Goal: Entertainment & Leisure: Consume media (video, audio)

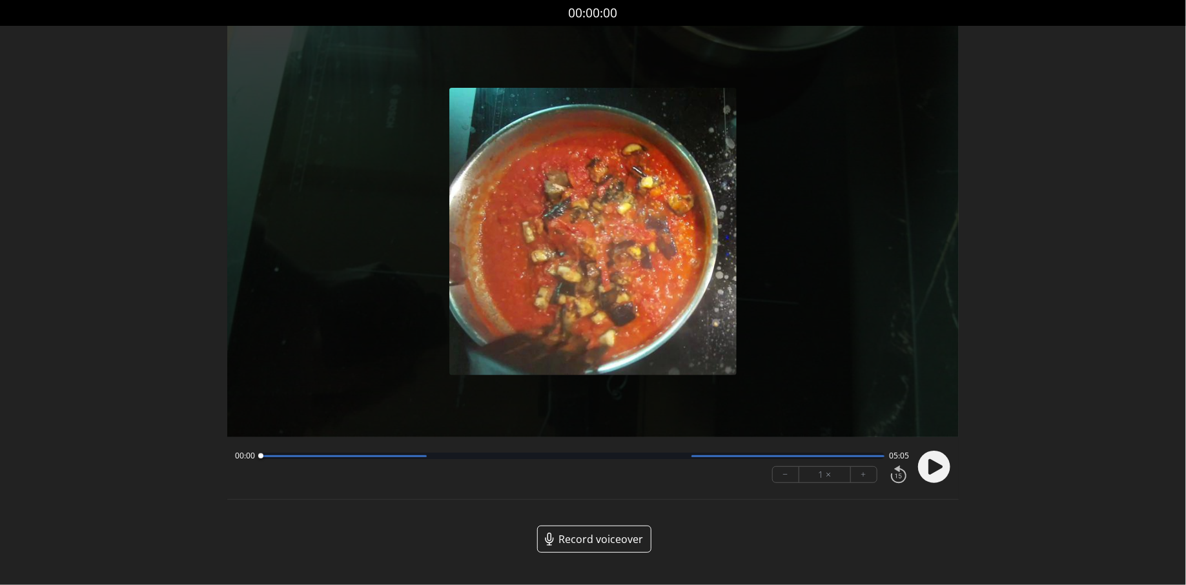
click at [936, 460] on circle at bounding box center [934, 467] width 32 height 32
click at [433, 456] on div at bounding box center [572, 456] width 624 height 6
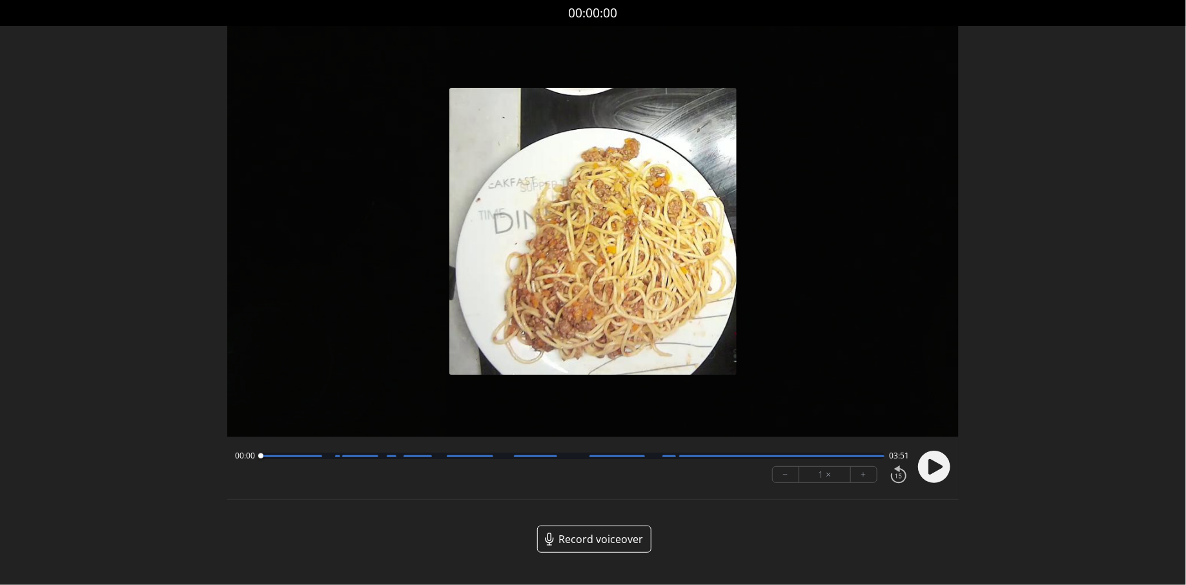
click at [624, 240] on img at bounding box center [592, 231] width 287 height 287
click at [924, 453] on icon at bounding box center [934, 467] width 34 height 34
click at [323, 461] on div "00:01 03:49" at bounding box center [572, 456] width 675 height 10
click at [323, 457] on div at bounding box center [572, 456] width 624 height 6
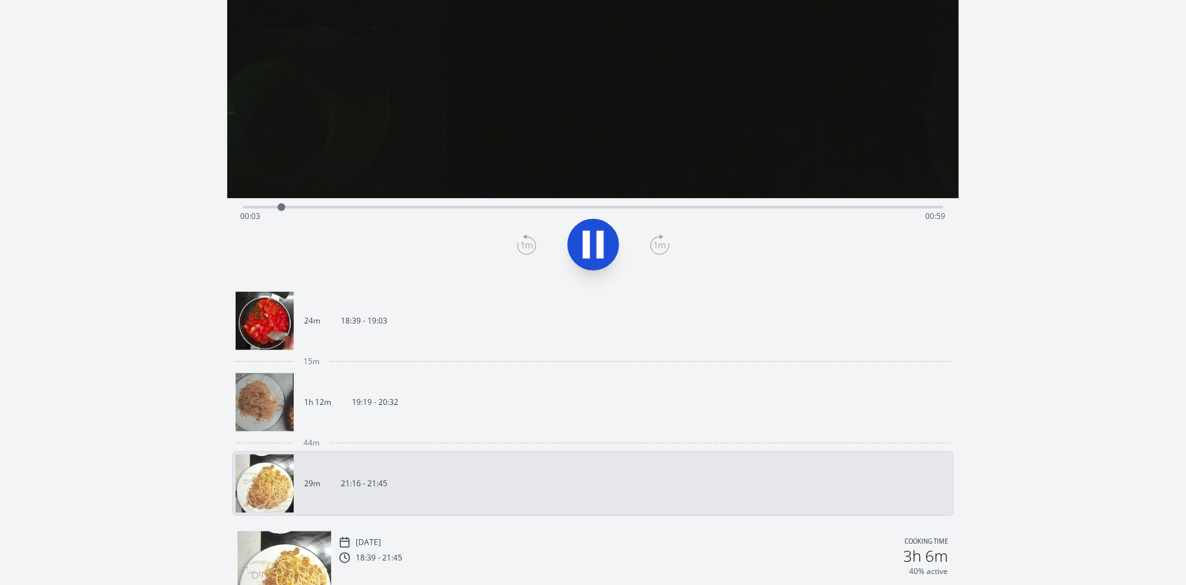
scroll to position [262, 0]
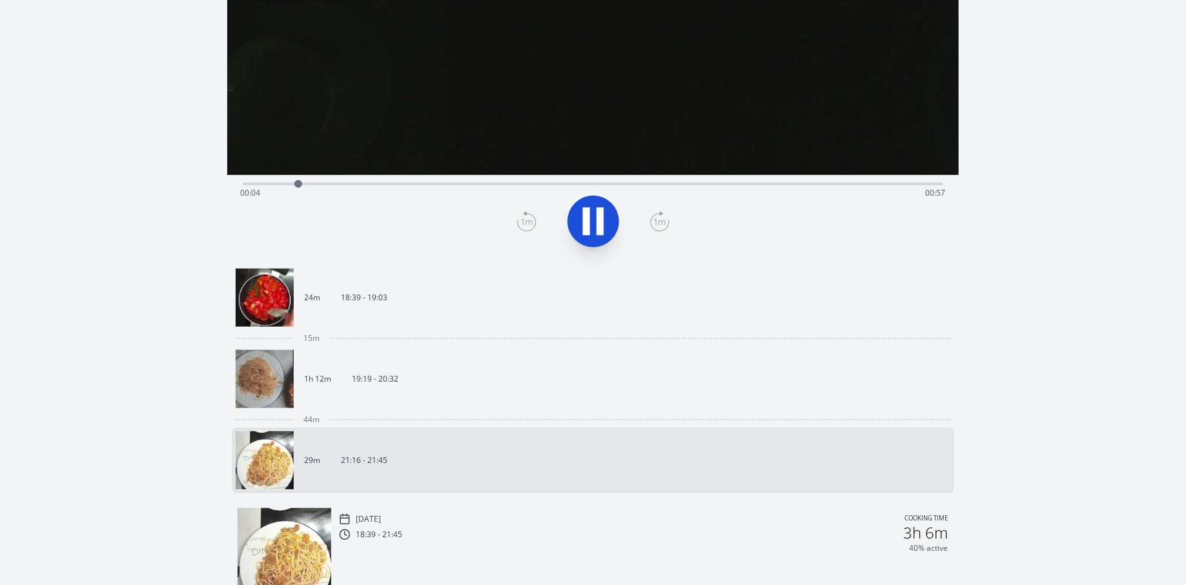
click at [404, 304] on link "24m 18:39 - 19:03" at bounding box center [588, 298] width 704 height 58
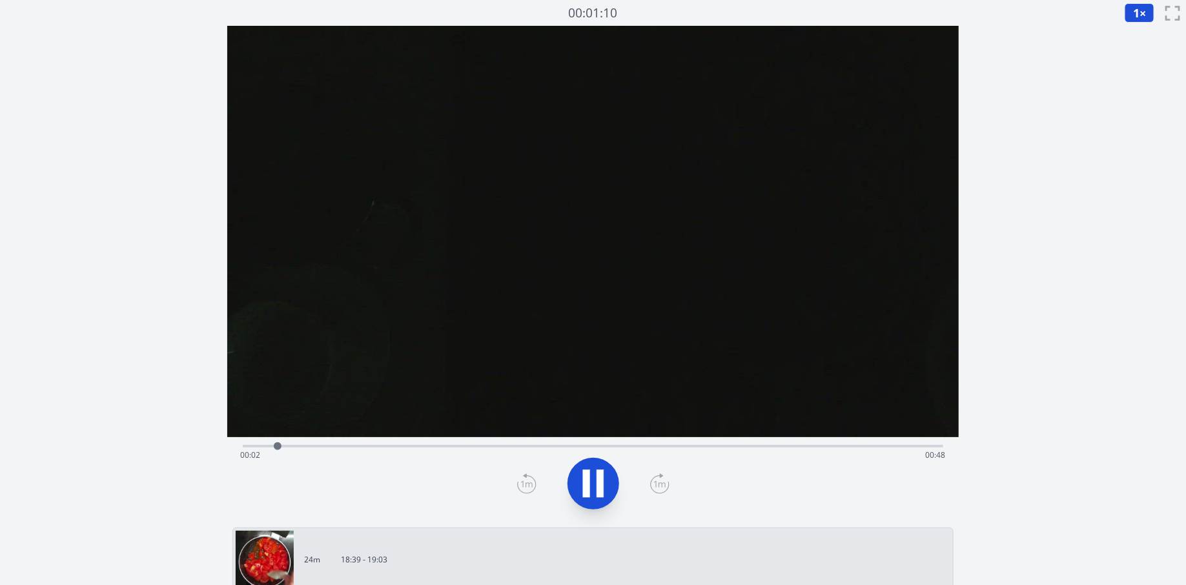
click at [382, 439] on div "Time elapsed: 00:02 Time remaining: 00:48" at bounding box center [593, 444] width 700 height 15
click at [440, 446] on div "Time elapsed: 00:10 Time remaining: 00:40" at bounding box center [593, 455] width 706 height 21
click at [507, 445] on div "Time elapsed: 00:14 Time remaining: 00:36" at bounding box center [593, 455] width 706 height 21
click at [481, 443] on div "Time elapsed: 00:19 Time remaining: 00:30" at bounding box center [593, 444] width 700 height 15
click at [500, 444] on div "Time elapsed: 00:17 Time remaining: 00:33" at bounding box center [593, 444] width 700 height 15
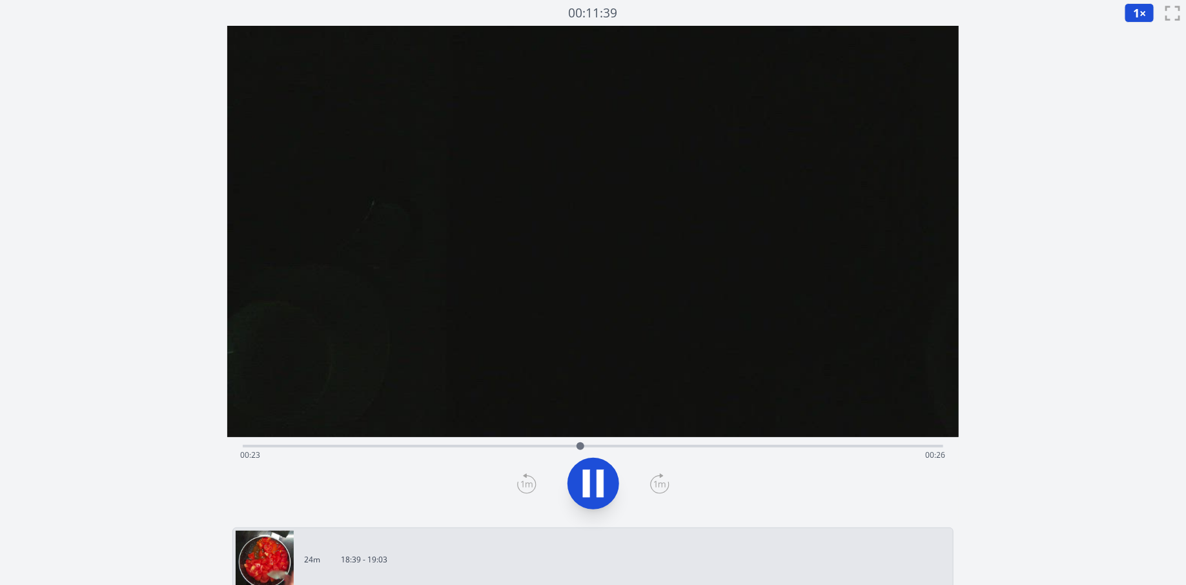
click at [595, 447] on div "Time elapsed: 00:23 Time remaining: 00:26" at bounding box center [593, 455] width 706 height 21
click at [627, 442] on div "Time elapsed: 00:25 Time remaining: 00:24" at bounding box center [593, 444] width 700 height 15
click at [705, 442] on div "Time elapsed: 00:27 Time remaining: 00:22" at bounding box center [593, 444] width 700 height 15
click at [757, 449] on div "Time elapsed: 00:34 Time remaining: 00:16" at bounding box center [593, 455] width 706 height 21
click at [814, 453] on div "Time elapsed: 00:37 Time remaining: 00:13" at bounding box center [593, 455] width 706 height 21
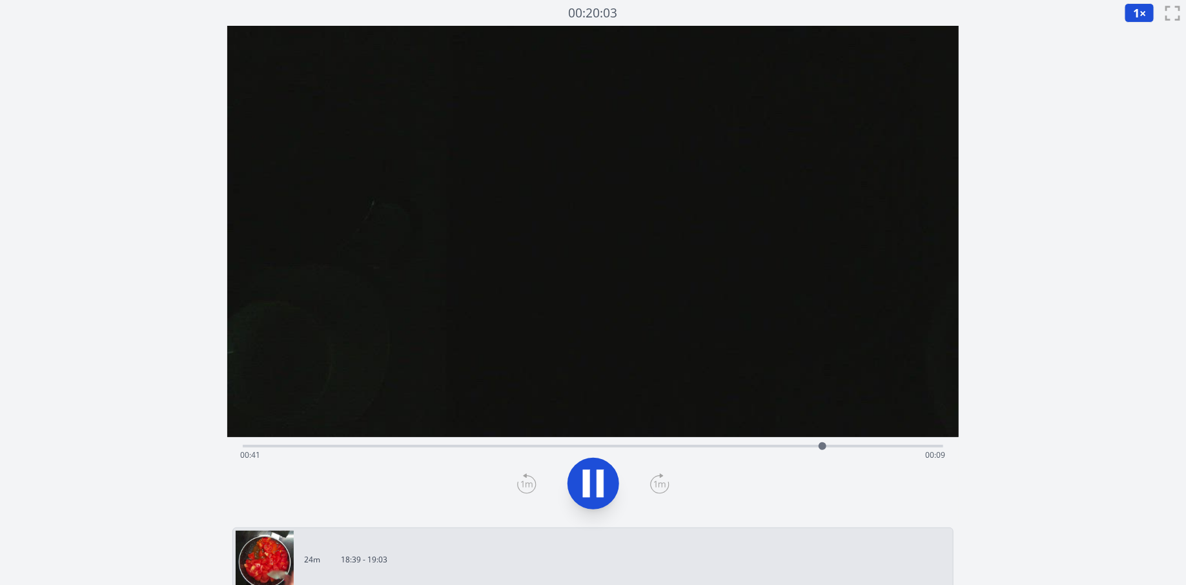
click at [846, 445] on div "Time elapsed: 00:41 Time remaining: 00:09" at bounding box center [593, 455] width 706 height 21
click at [881, 441] on div "Time elapsed: 00:43 Time remaining: 00:07" at bounding box center [593, 444] width 700 height 15
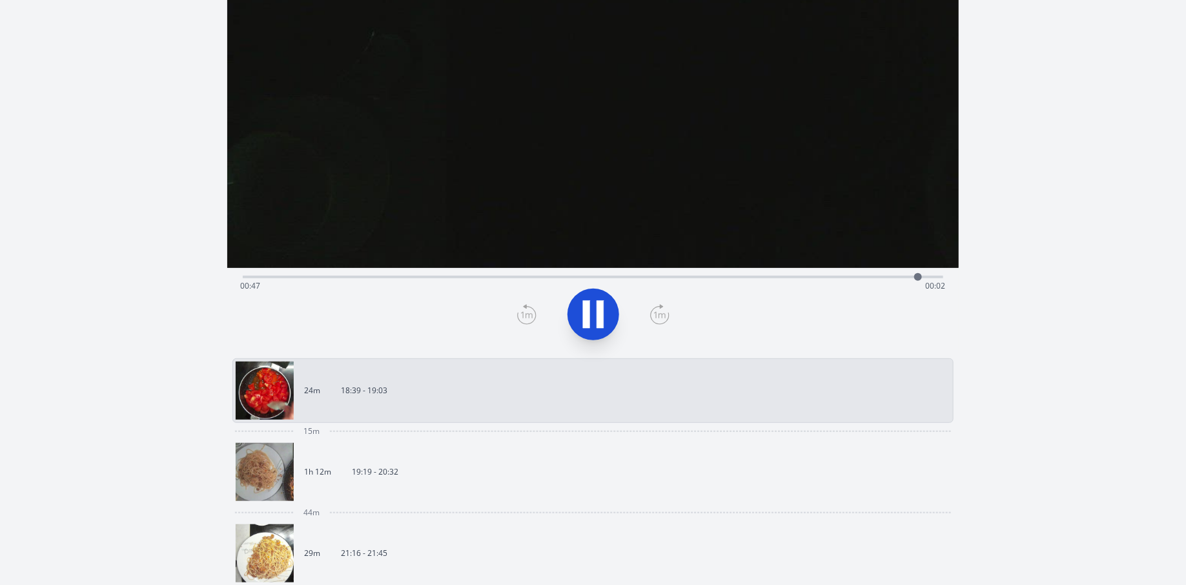
click at [597, 482] on link "1h 12m 19:19 - 20:32" at bounding box center [588, 472] width 704 height 58
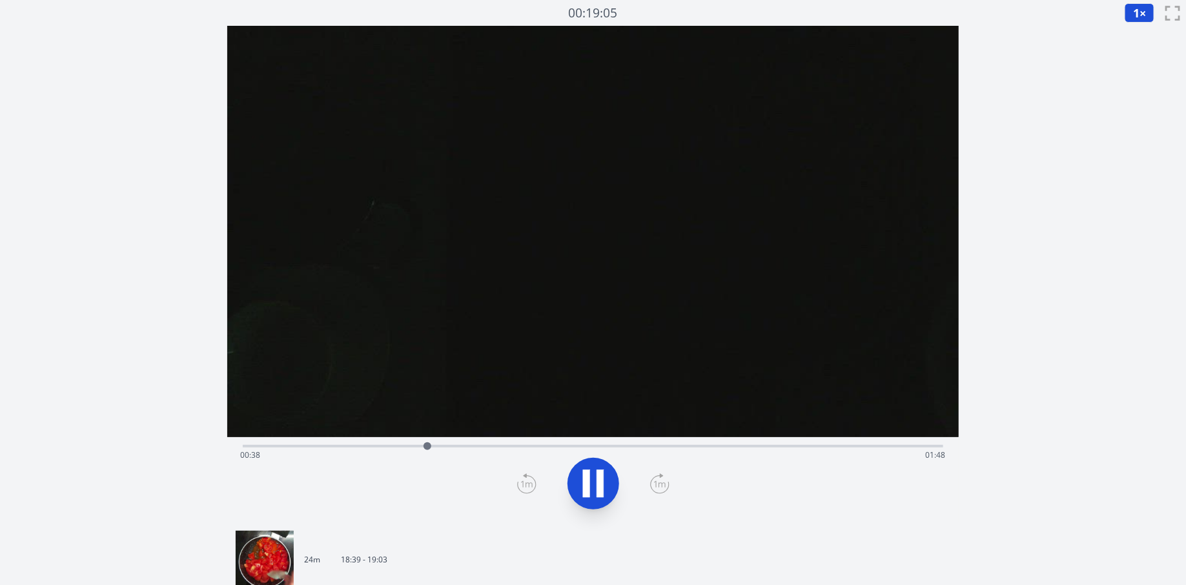
click at [451, 443] on div "Time elapsed: 00:38 Time remaining: 01:48" at bounding box center [593, 444] width 700 height 15
click at [480, 443] on div "Time elapsed: 00:44 Time remaining: 01:42" at bounding box center [593, 444] width 700 height 15
click at [564, 447] on div "Time elapsed: 01:03 Time remaining: 01:24" at bounding box center [593, 455] width 706 height 21
click at [677, 451] on div "Time elapsed: 01:25 Time remaining: 01:01" at bounding box center [593, 455] width 706 height 21
click at [811, 440] on div "Time elapsed: 02:13 Time remaining: 00:13" at bounding box center [593, 444] width 700 height 15
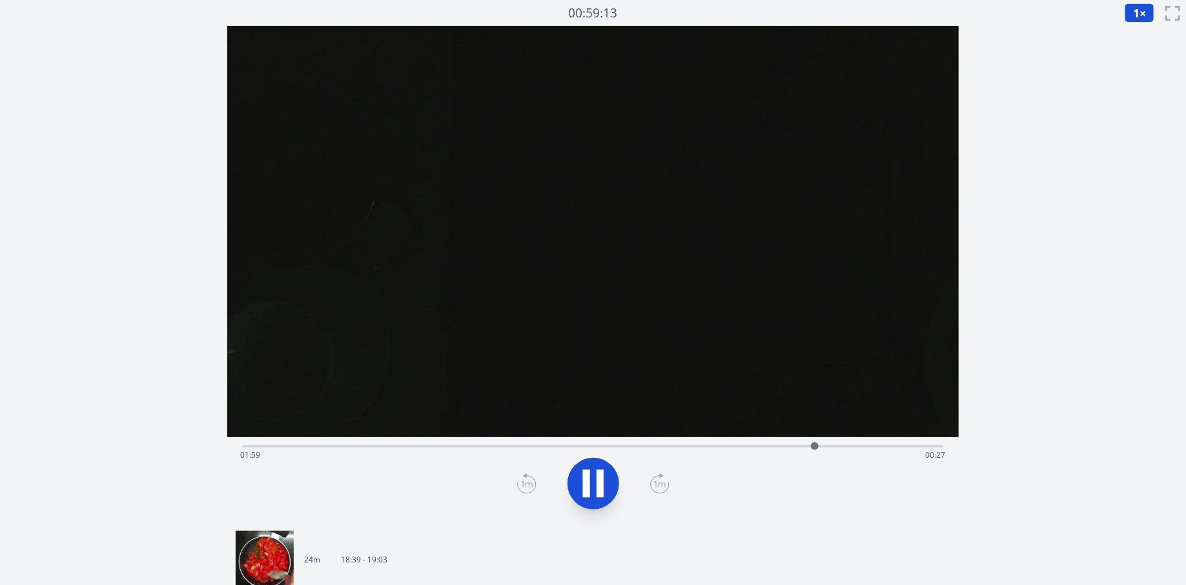
click at [783, 442] on div "Time elapsed: 01:59 Time remaining: 00:27" at bounding box center [593, 444] width 700 height 15
click at [821, 447] on div "Time elapsed: 01:56 Time remaining: 00:30" at bounding box center [593, 455] width 706 height 21
click at [674, 240] on video at bounding box center [592, 231] width 731 height 411
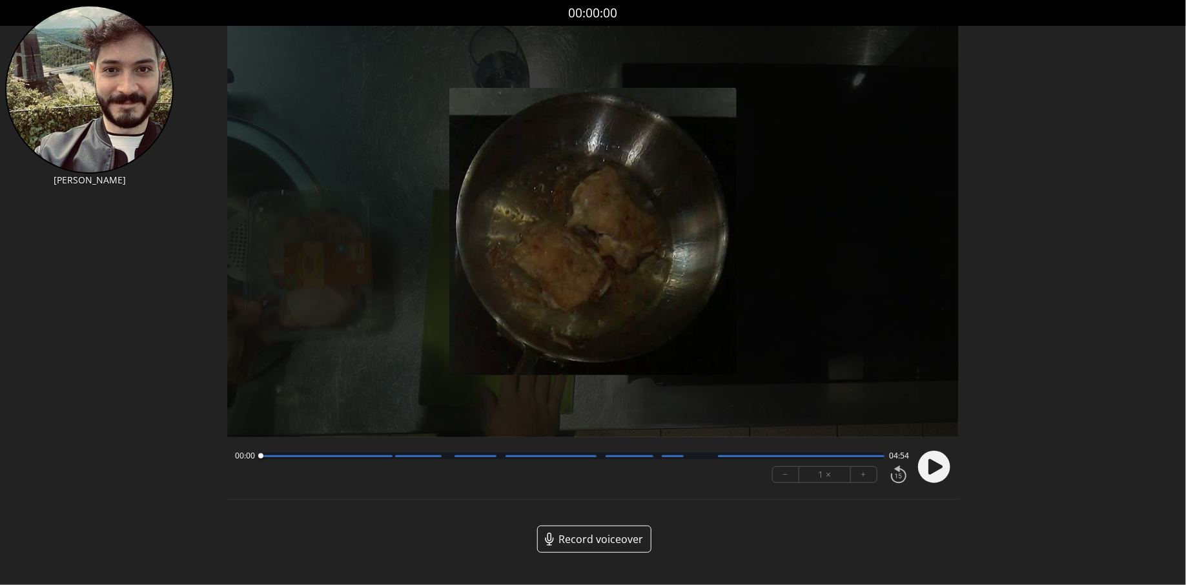
click at [499, 460] on div "00:00 04:54" at bounding box center [572, 456] width 675 height 10
click at [504, 456] on div at bounding box center [572, 456] width 624 height 6
